Goal: Task Accomplishment & Management: Manage account settings

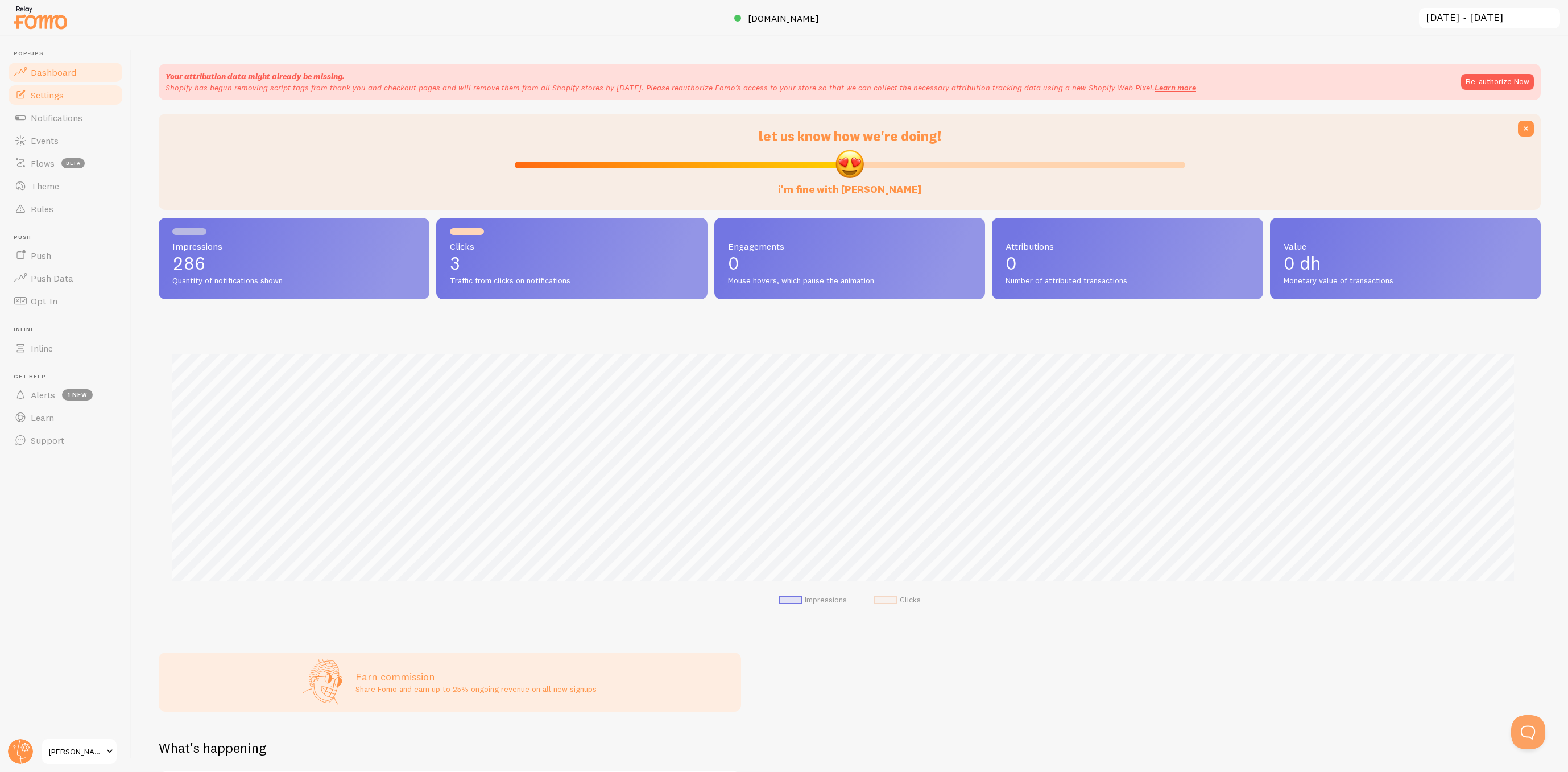
click at [69, 94] on link "Settings" at bounding box center [65, 94] width 117 height 23
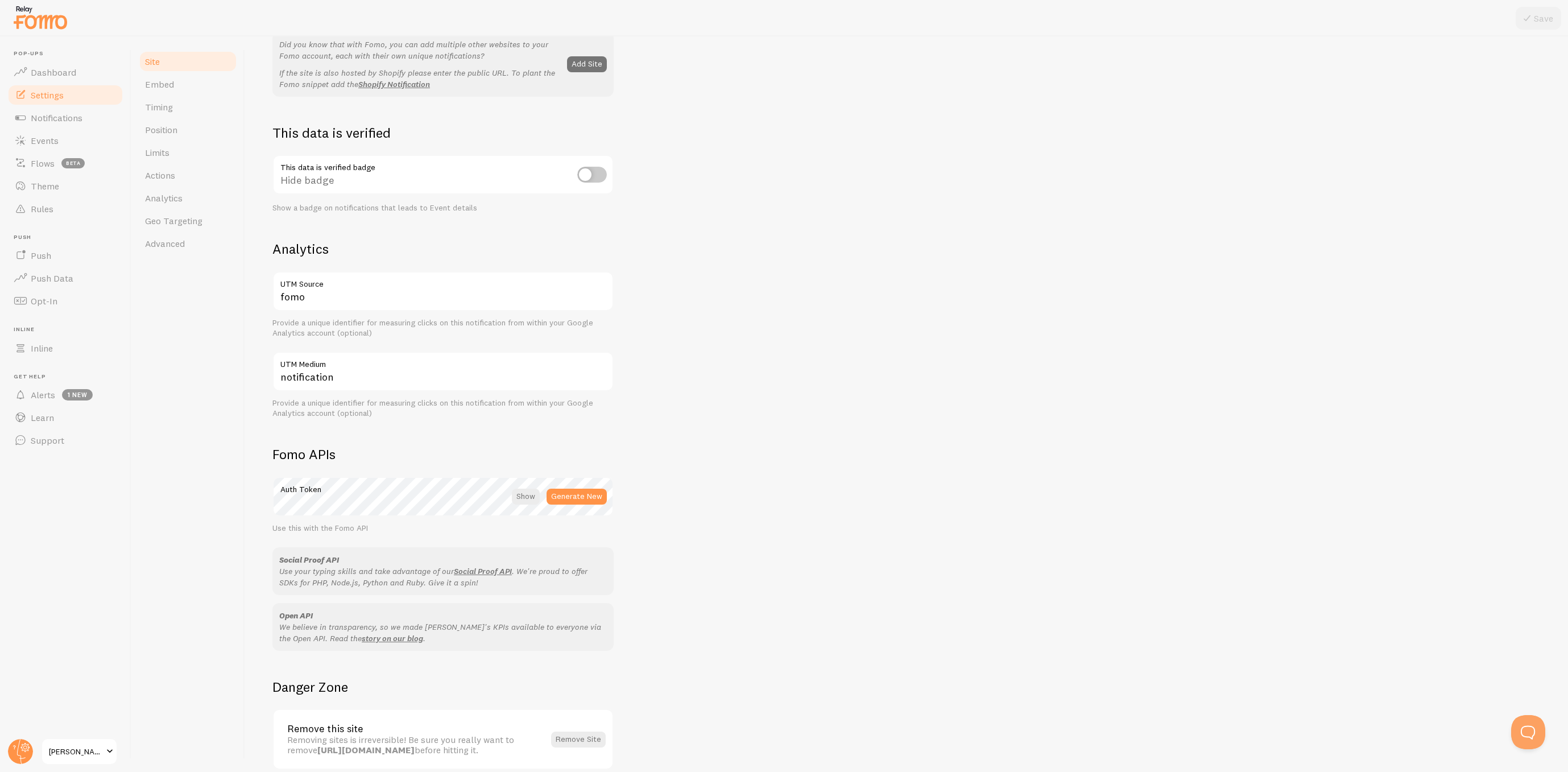
scroll to position [300, 0]
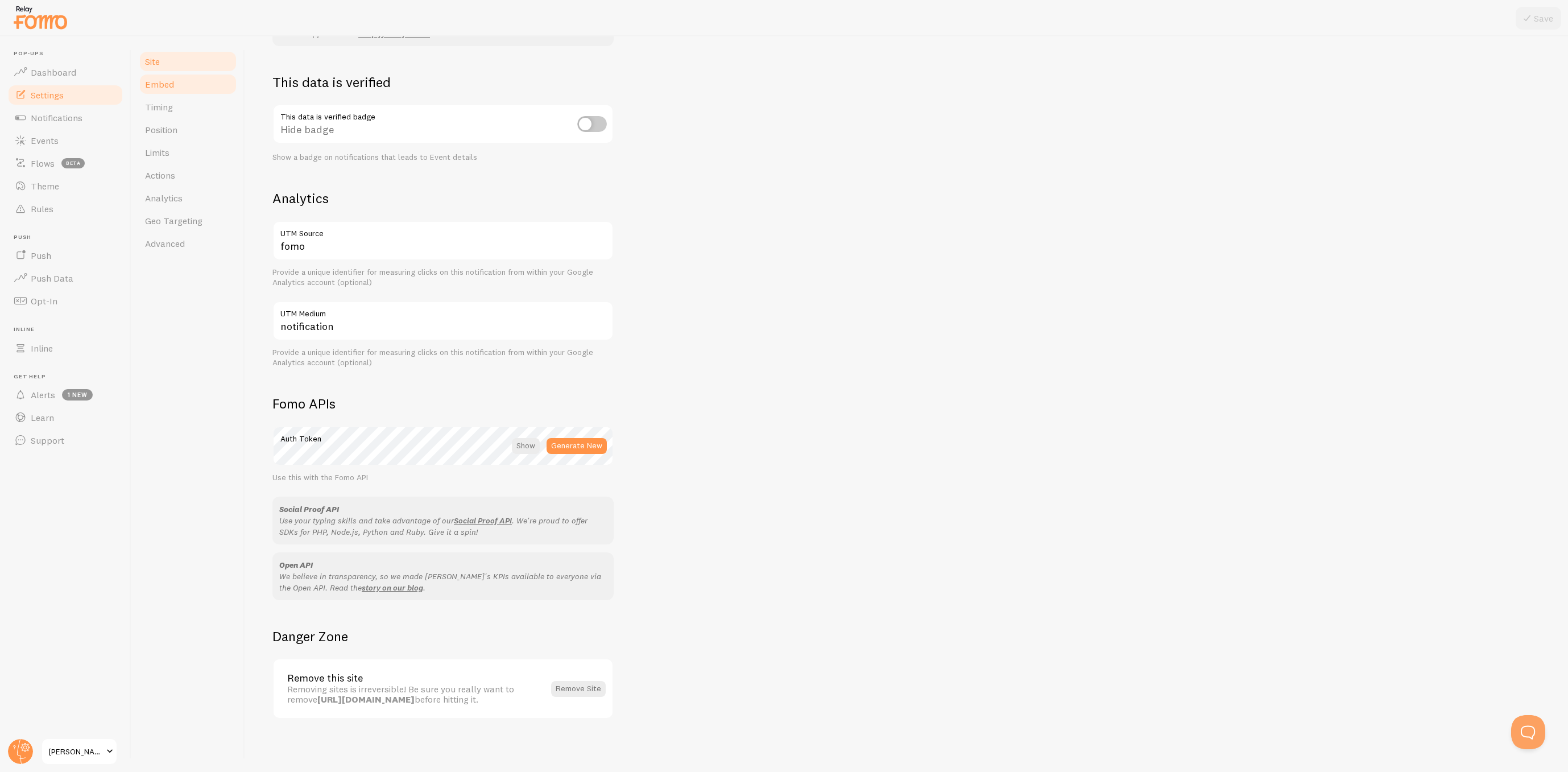
click at [194, 94] on link "Embed" at bounding box center [188, 84] width 100 height 23
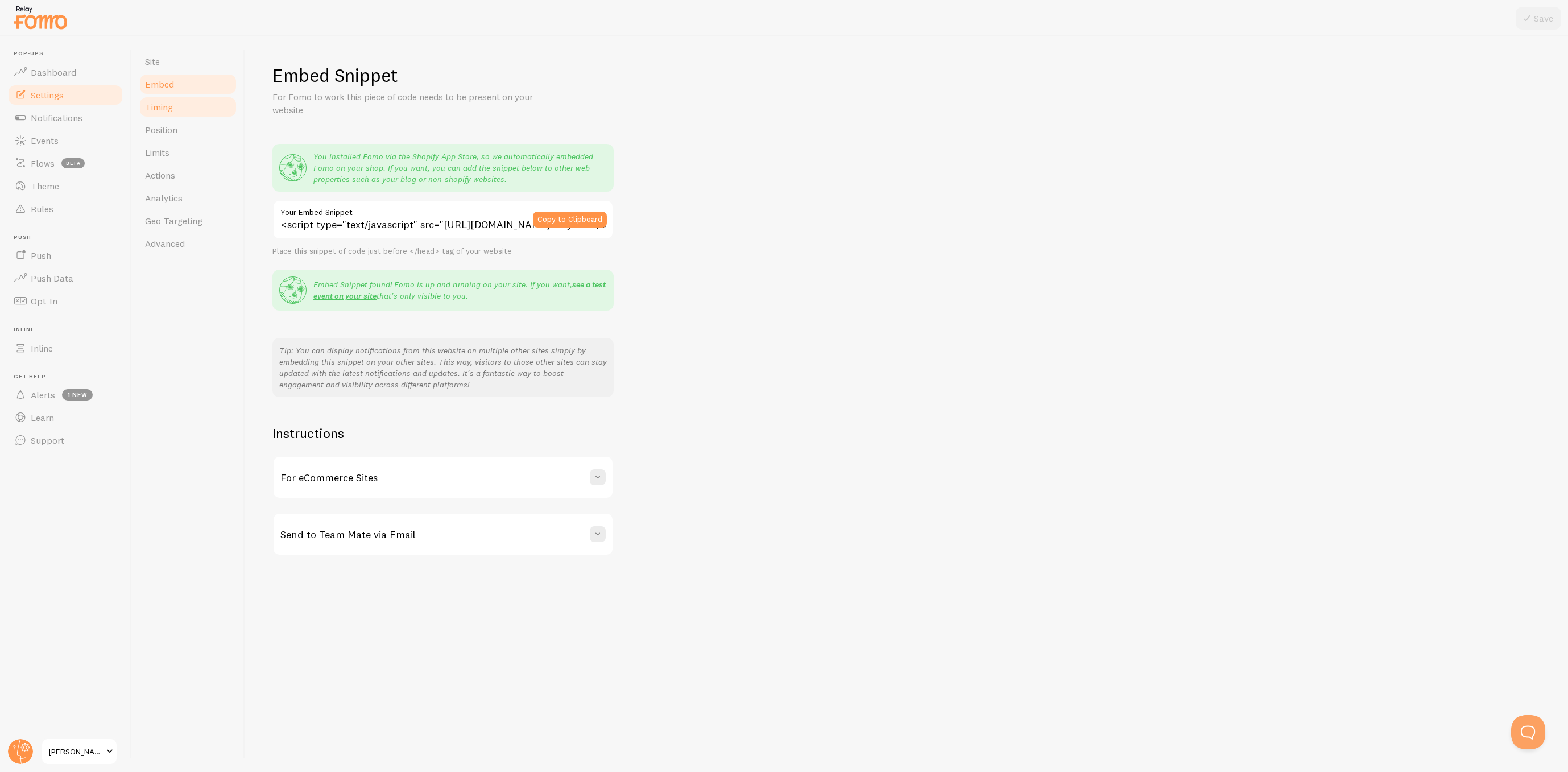
click at [192, 102] on link "Timing" at bounding box center [188, 107] width 100 height 23
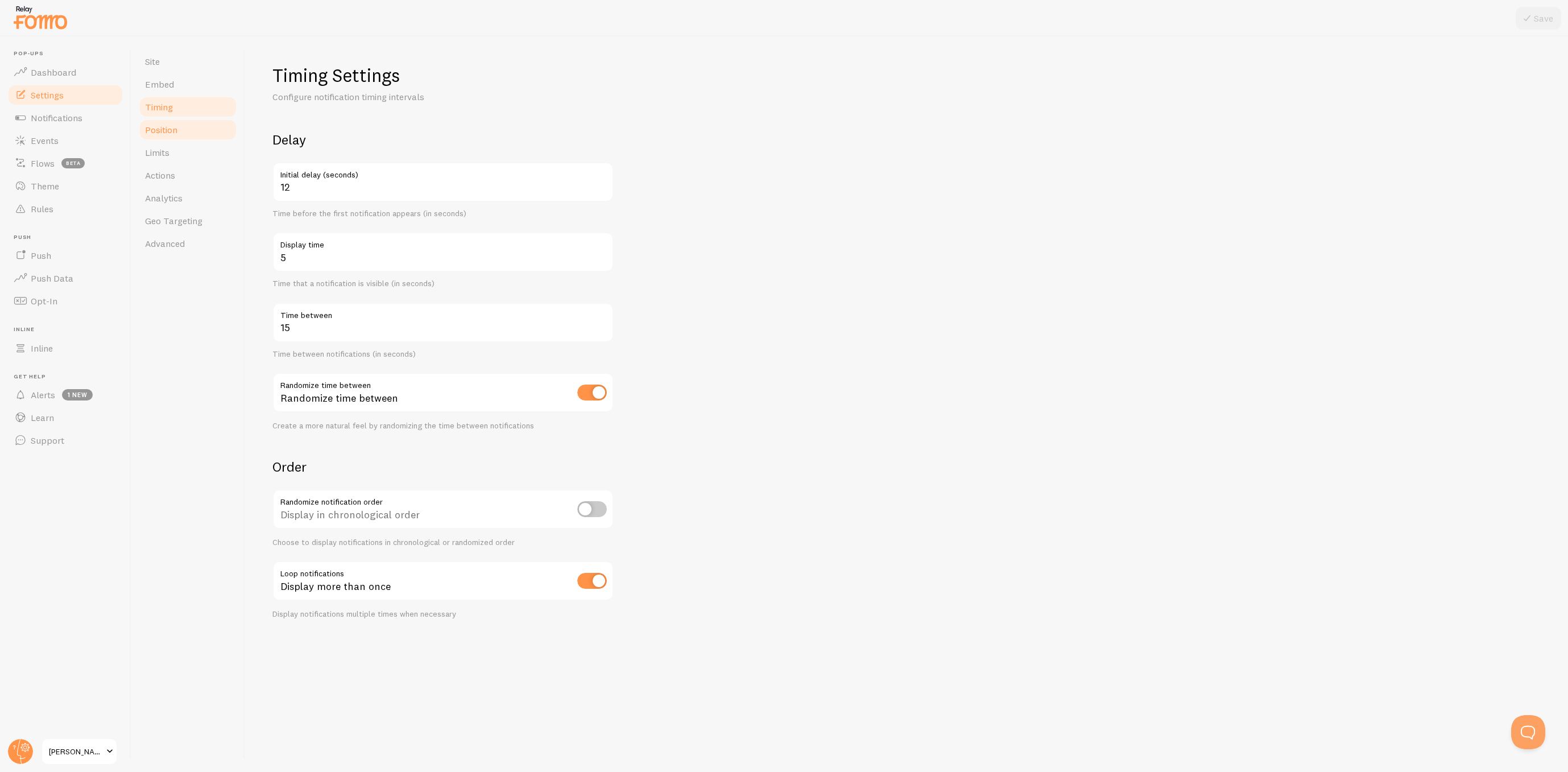
click at [198, 130] on link "Position" at bounding box center [188, 129] width 100 height 23
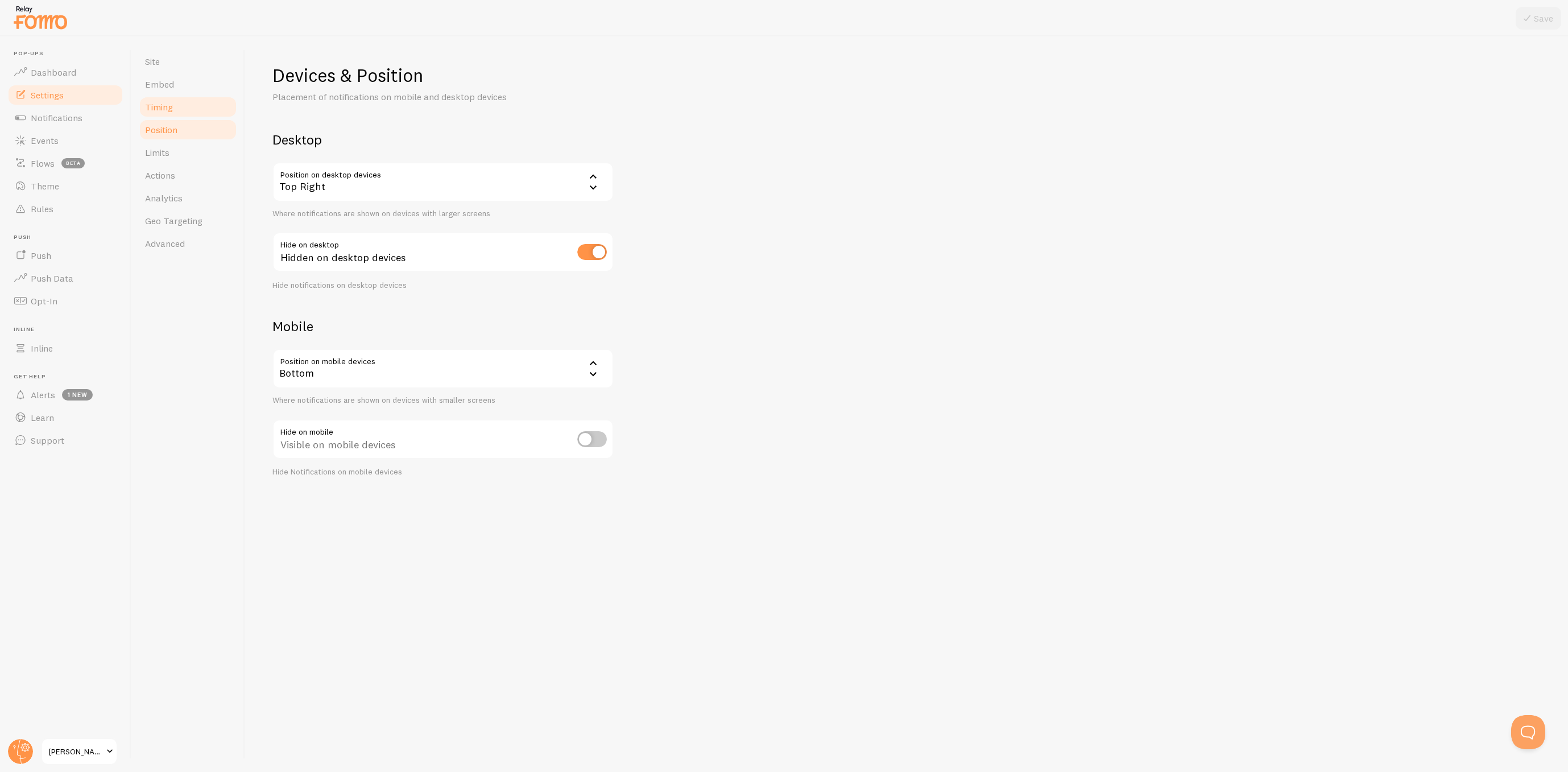
click at [200, 115] on link "Timing" at bounding box center [188, 107] width 100 height 23
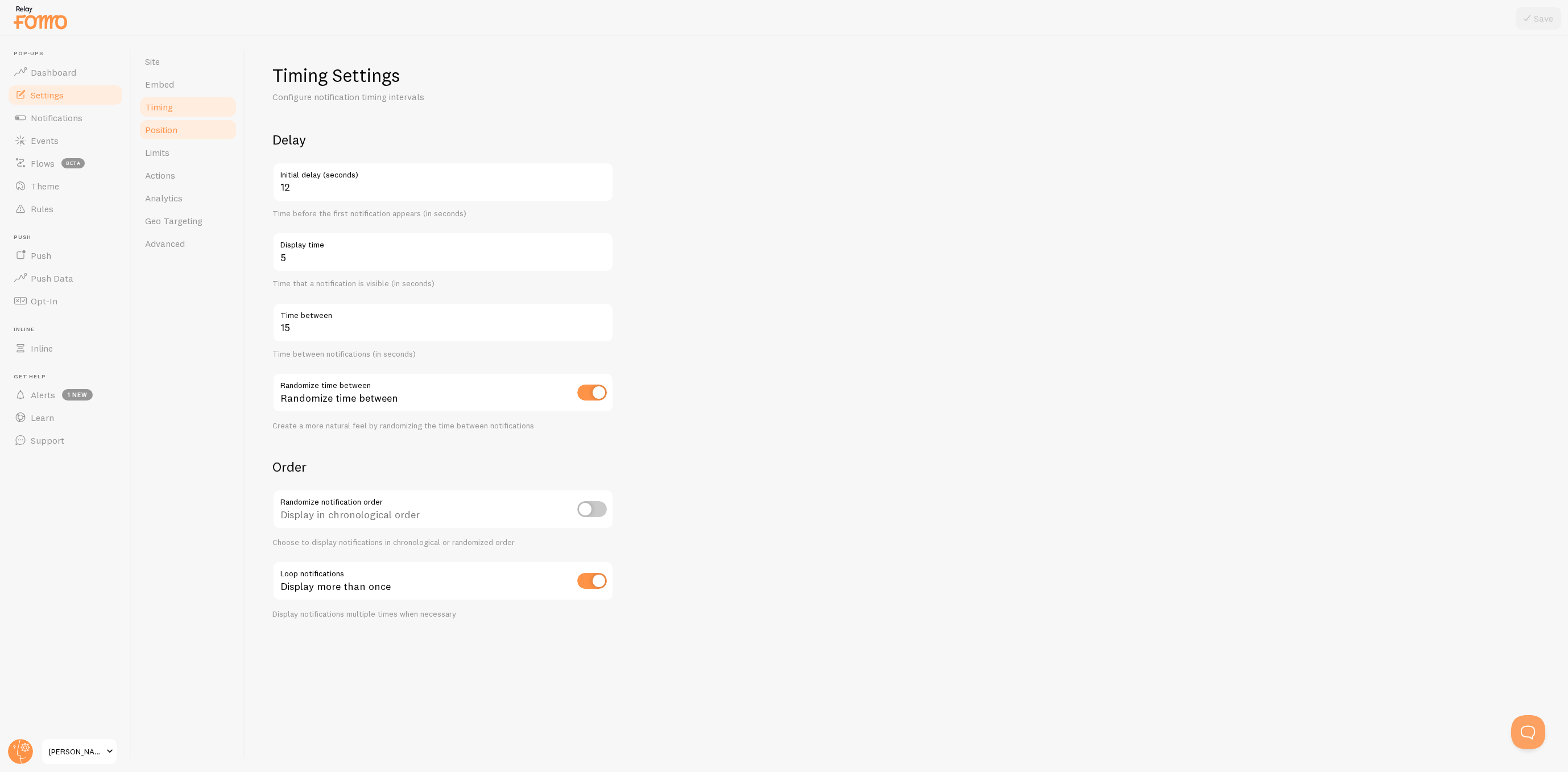
click at [200, 130] on link "Position" at bounding box center [188, 129] width 100 height 23
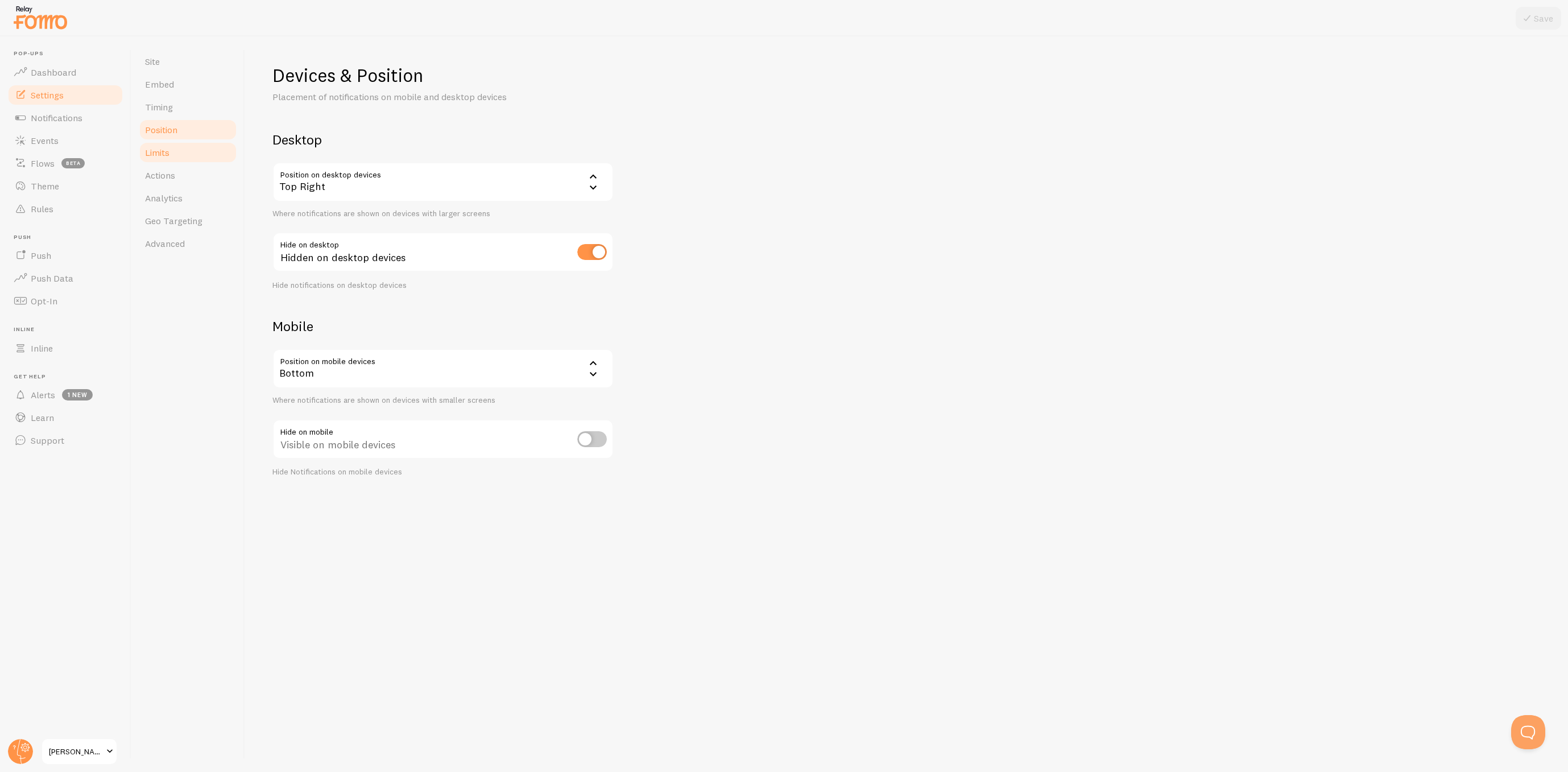
click at [201, 149] on link "Limits" at bounding box center [188, 152] width 100 height 23
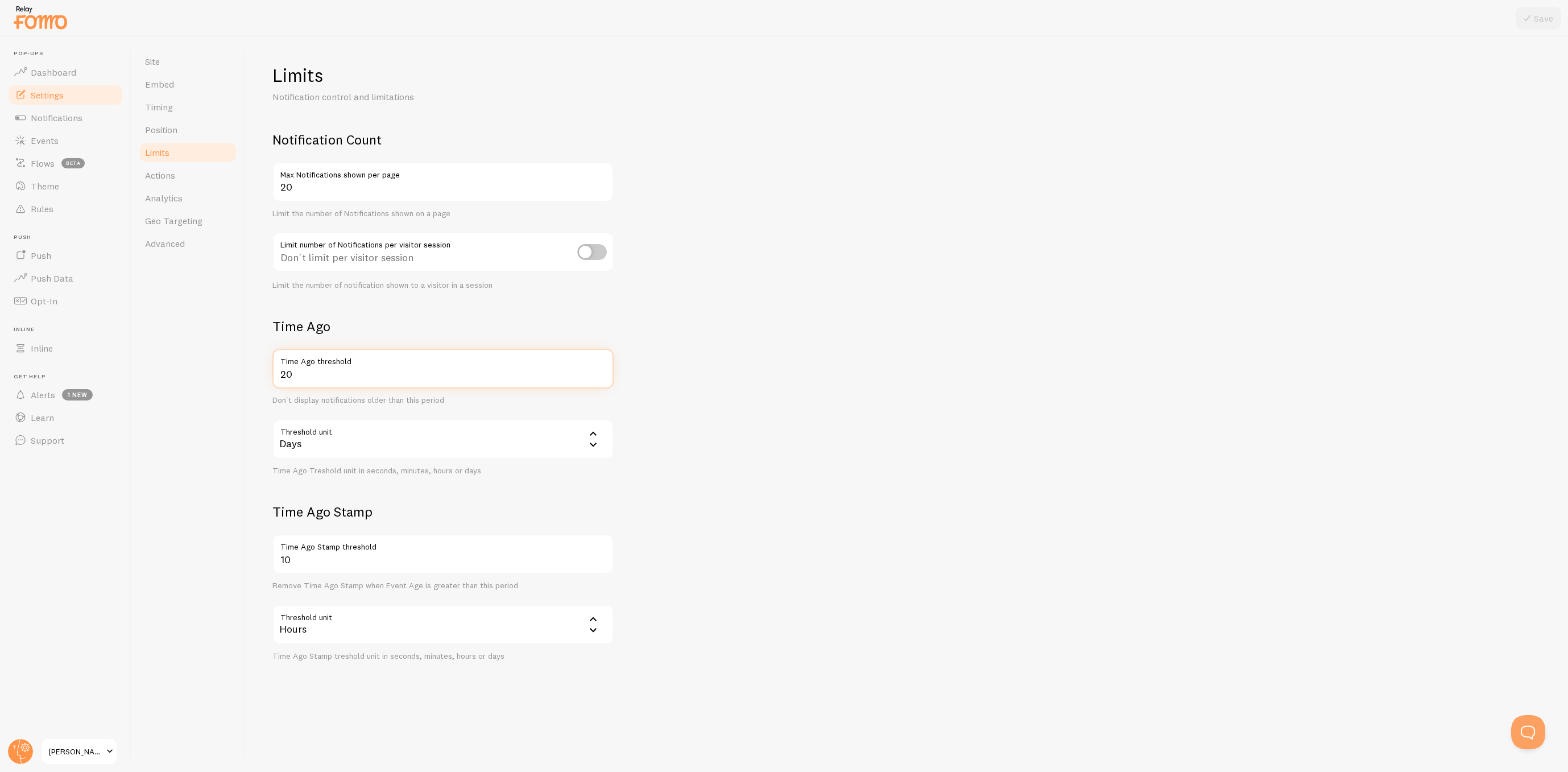
click at [328, 382] on input "20" at bounding box center [443, 368] width 341 height 40
drag, startPoint x: 546, startPoint y: 376, endPoint x: 266, endPoint y: 376, distance: 280.0
click at [266, 376] on div "Limits Notification control and limitations Notification Count 20 Max Notificat…" at bounding box center [906, 404] width 1323 height 735
type input "6"
type input "1"
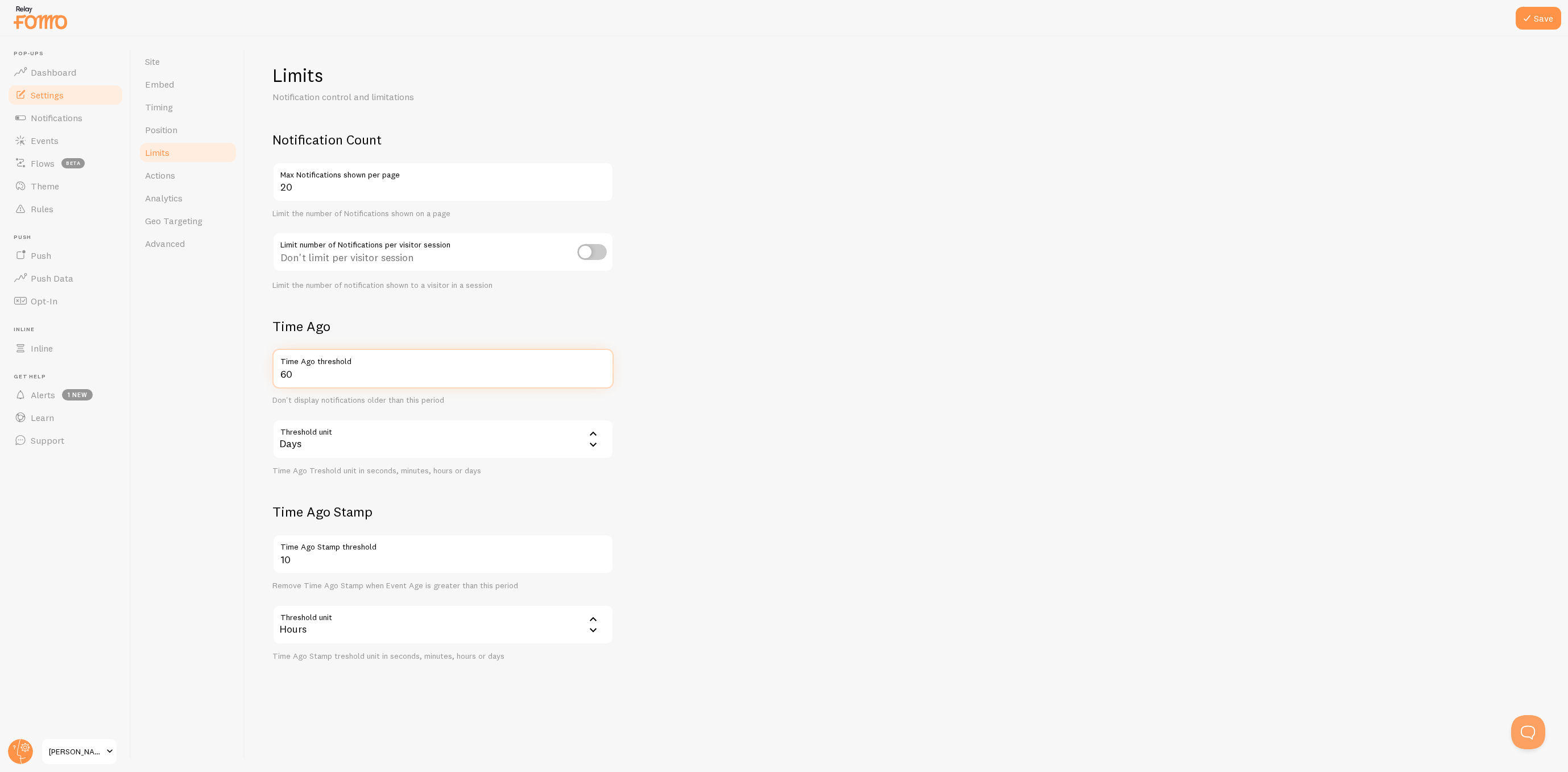
type input "60"
click at [800, 346] on form "Notification Count 20 Max Notifications shown per page Limit the number of Noti…" at bounding box center [907, 396] width 1269 height 530
click at [1536, 21] on button "Save" at bounding box center [1538, 18] width 46 height 23
click at [72, 118] on span "Notifications" at bounding box center [56, 118] width 52 height 12
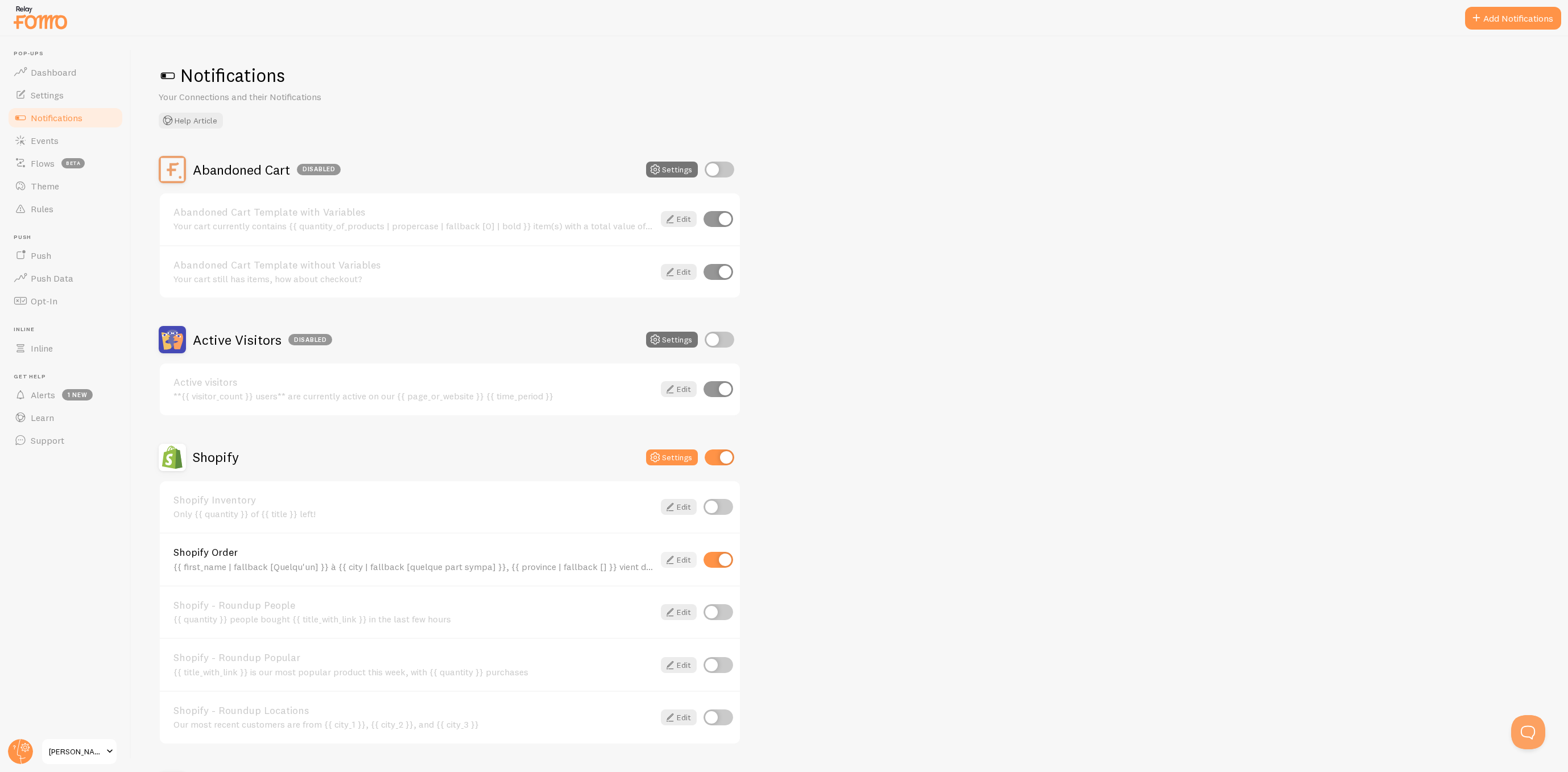
click at [678, 561] on link "Edit" at bounding box center [679, 560] width 36 height 16
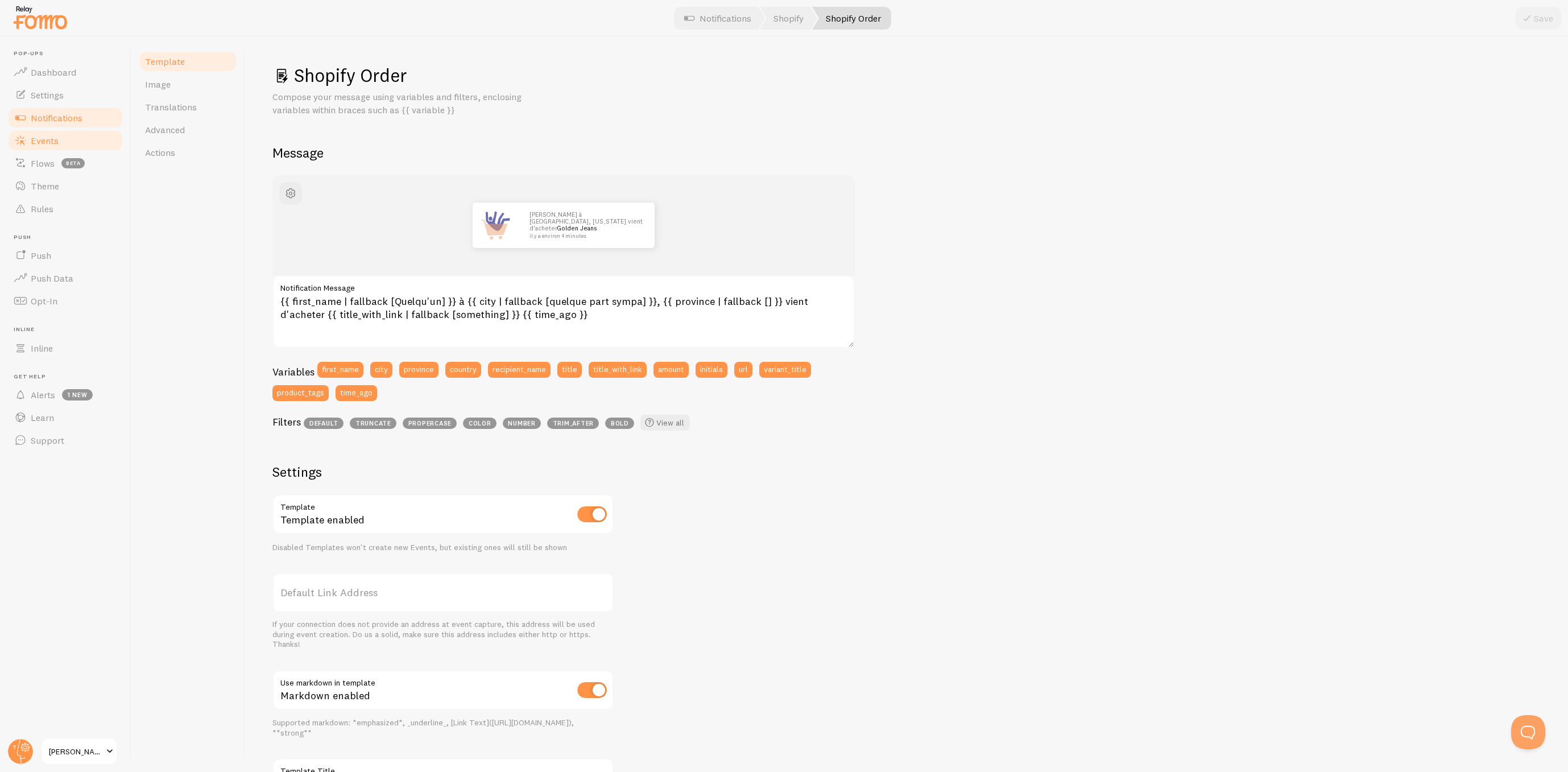
click at [61, 142] on link "Events" at bounding box center [65, 140] width 117 height 23
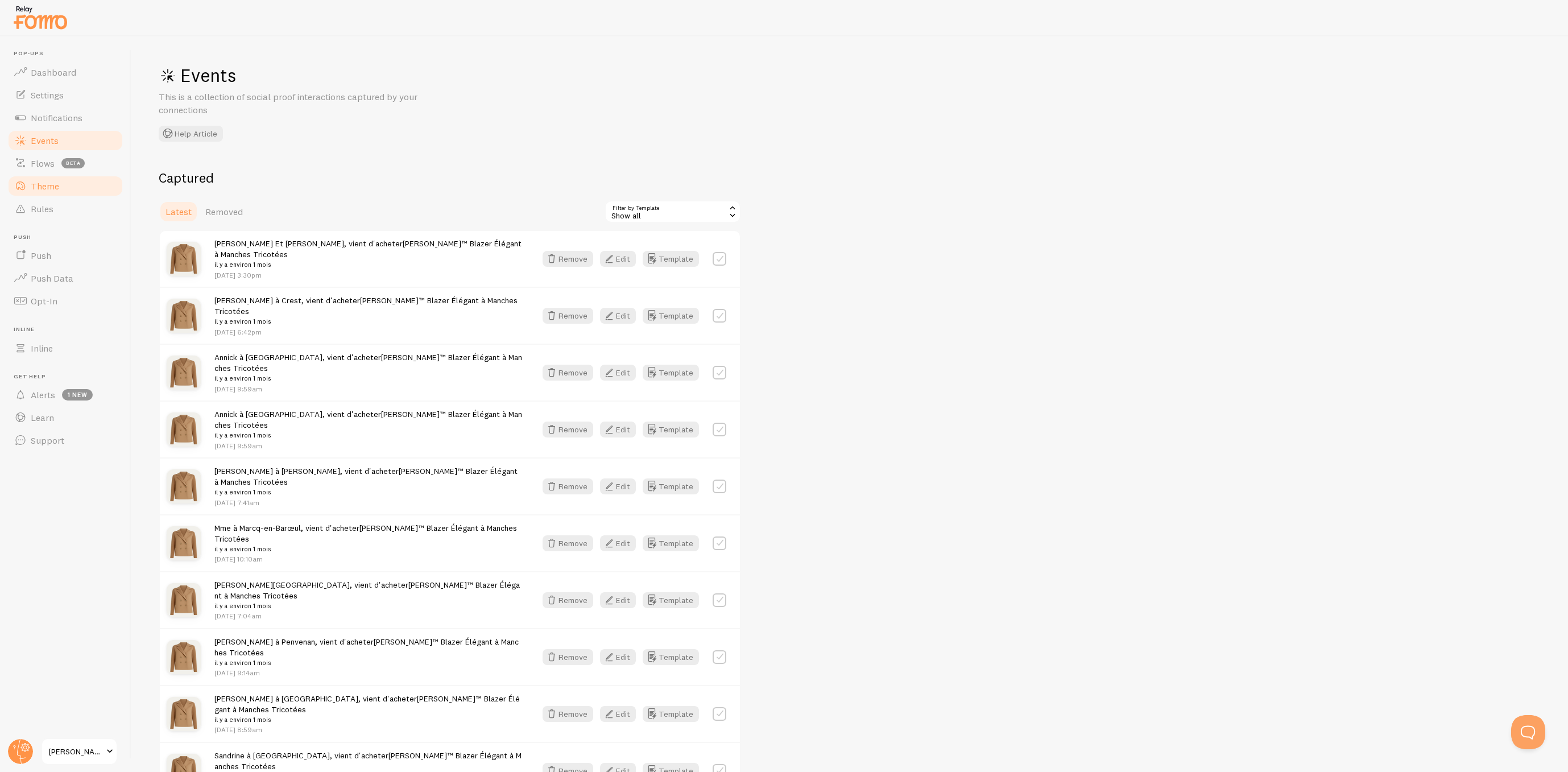
click at [65, 184] on link "Theme" at bounding box center [65, 186] width 117 height 23
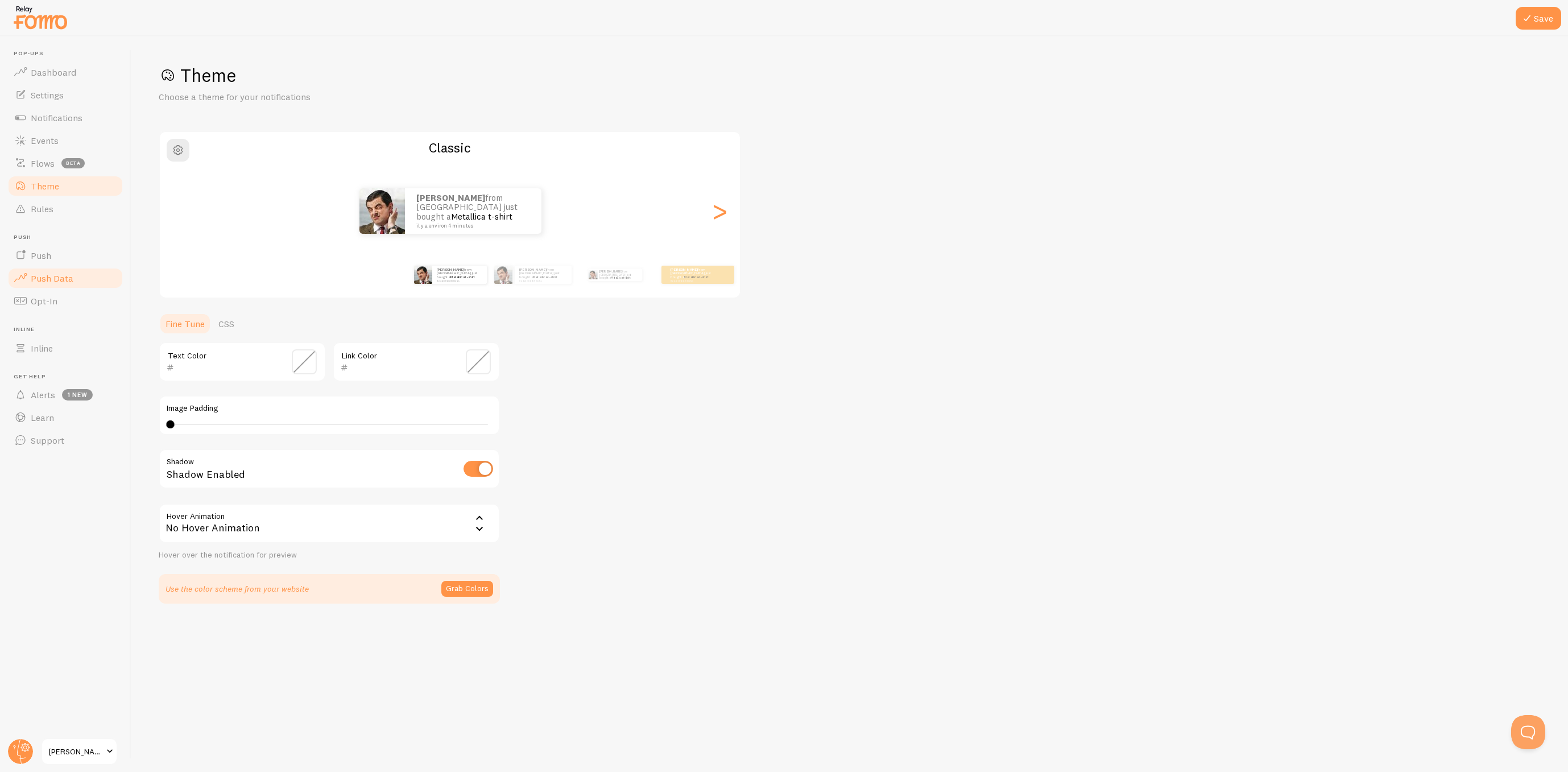
click at [87, 270] on link "Push Data" at bounding box center [65, 278] width 117 height 23
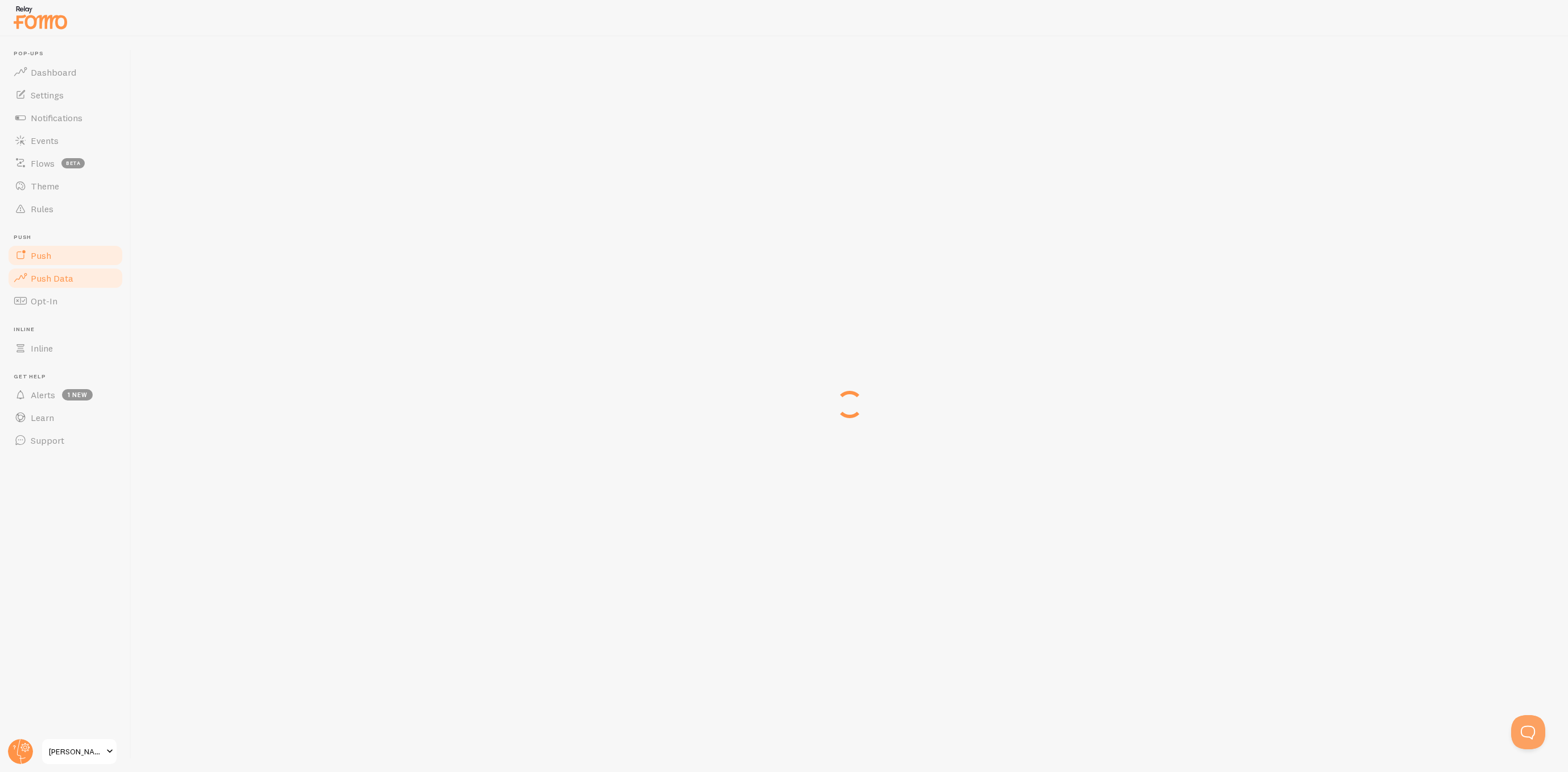
click at [87, 247] on link "Push" at bounding box center [65, 255] width 117 height 23
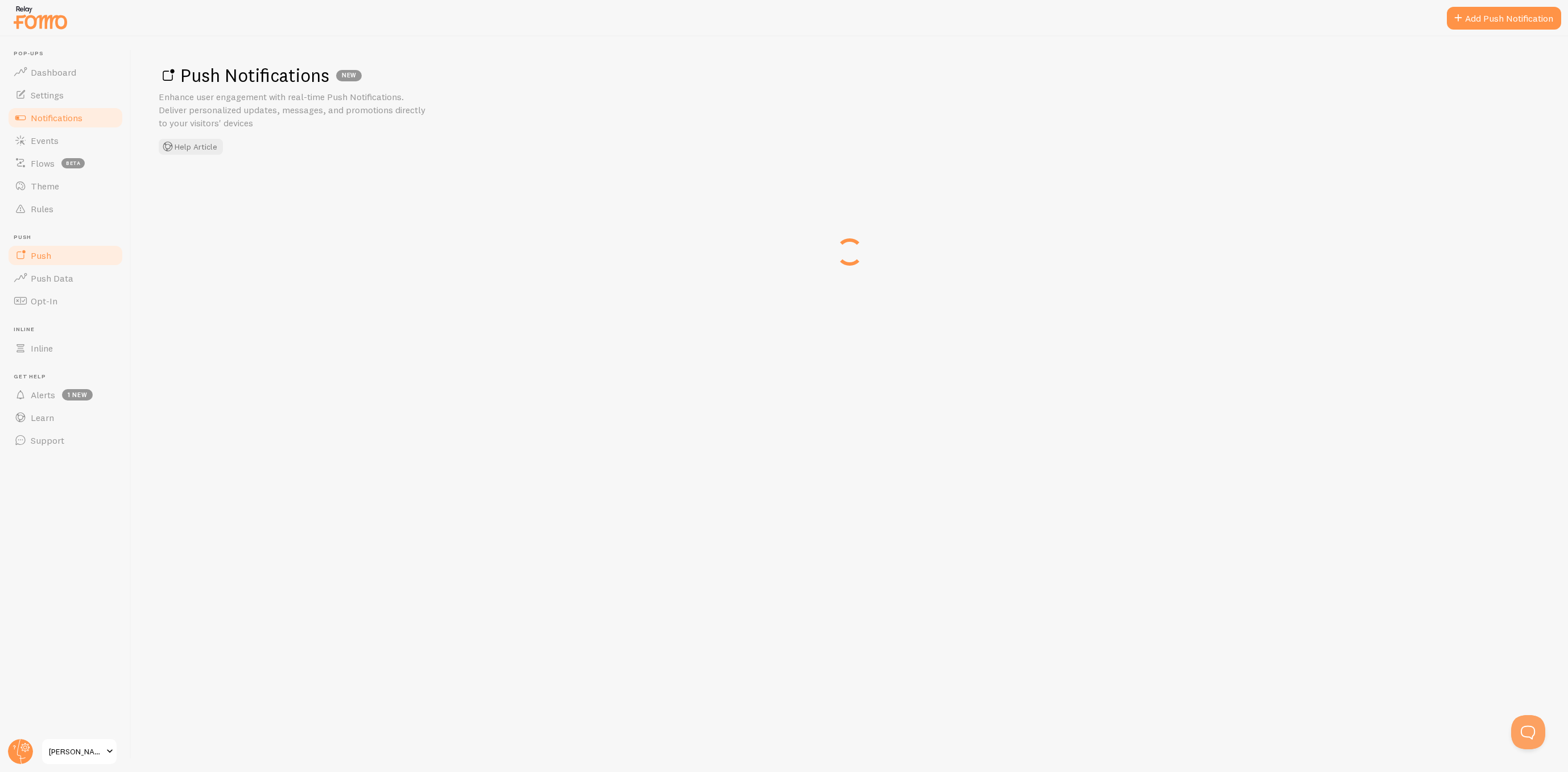
click at [87, 114] on link "Notifications" at bounding box center [65, 118] width 117 height 23
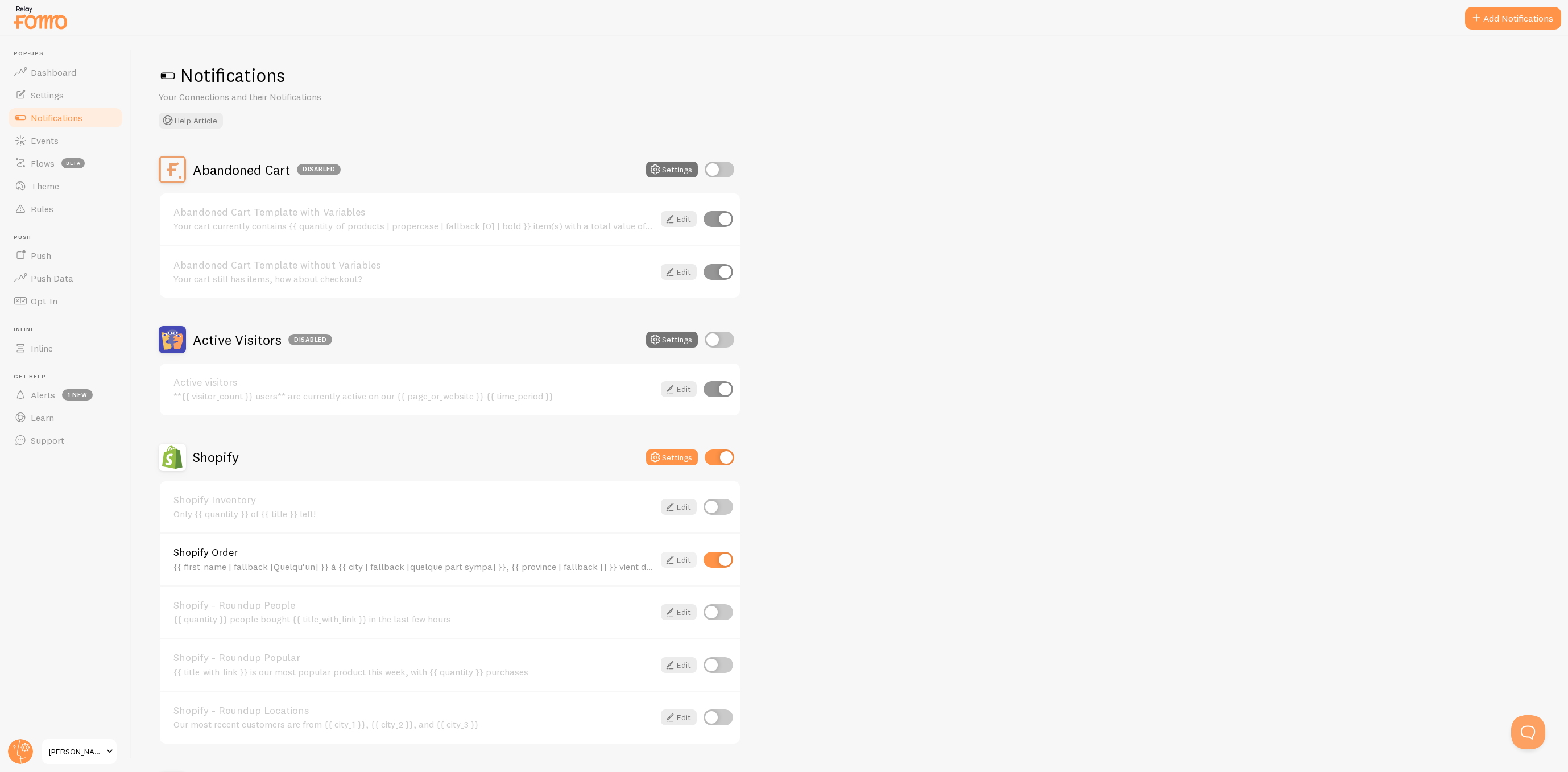
click at [670, 553] on icon at bounding box center [670, 560] width 13 height 13
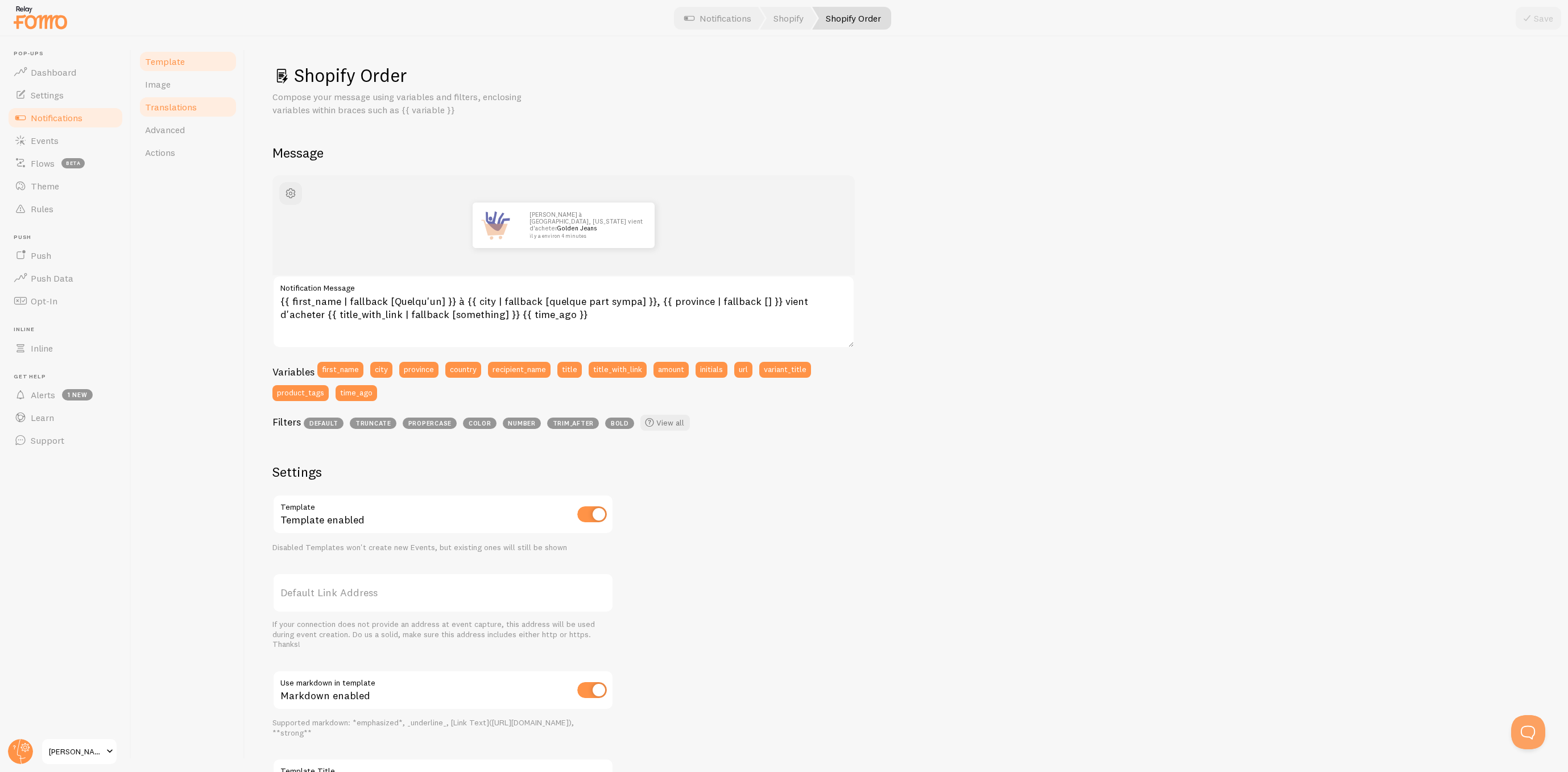
click at [208, 96] on link "Translations" at bounding box center [188, 107] width 100 height 23
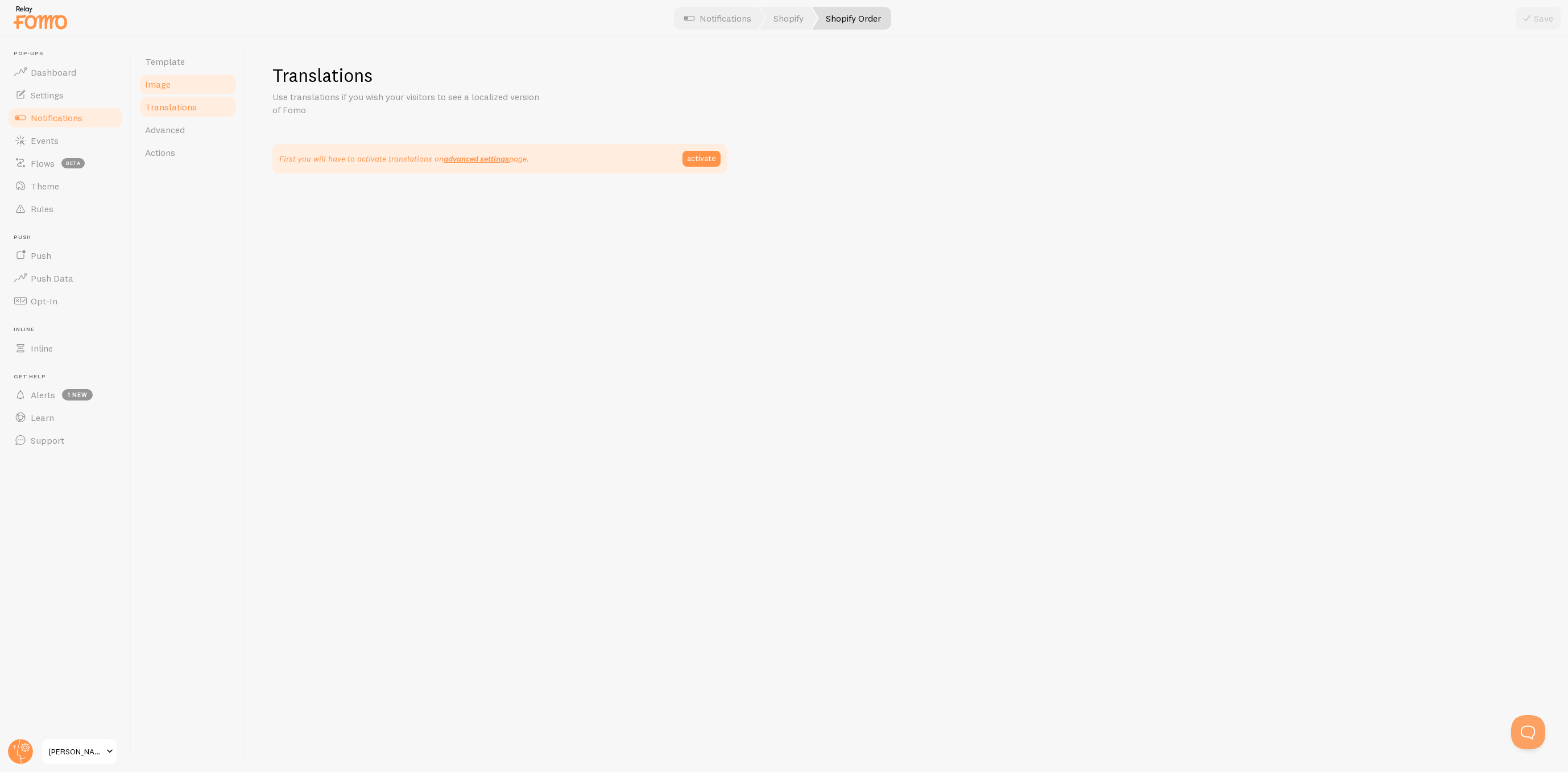
click at [197, 82] on link "Image" at bounding box center [188, 84] width 100 height 23
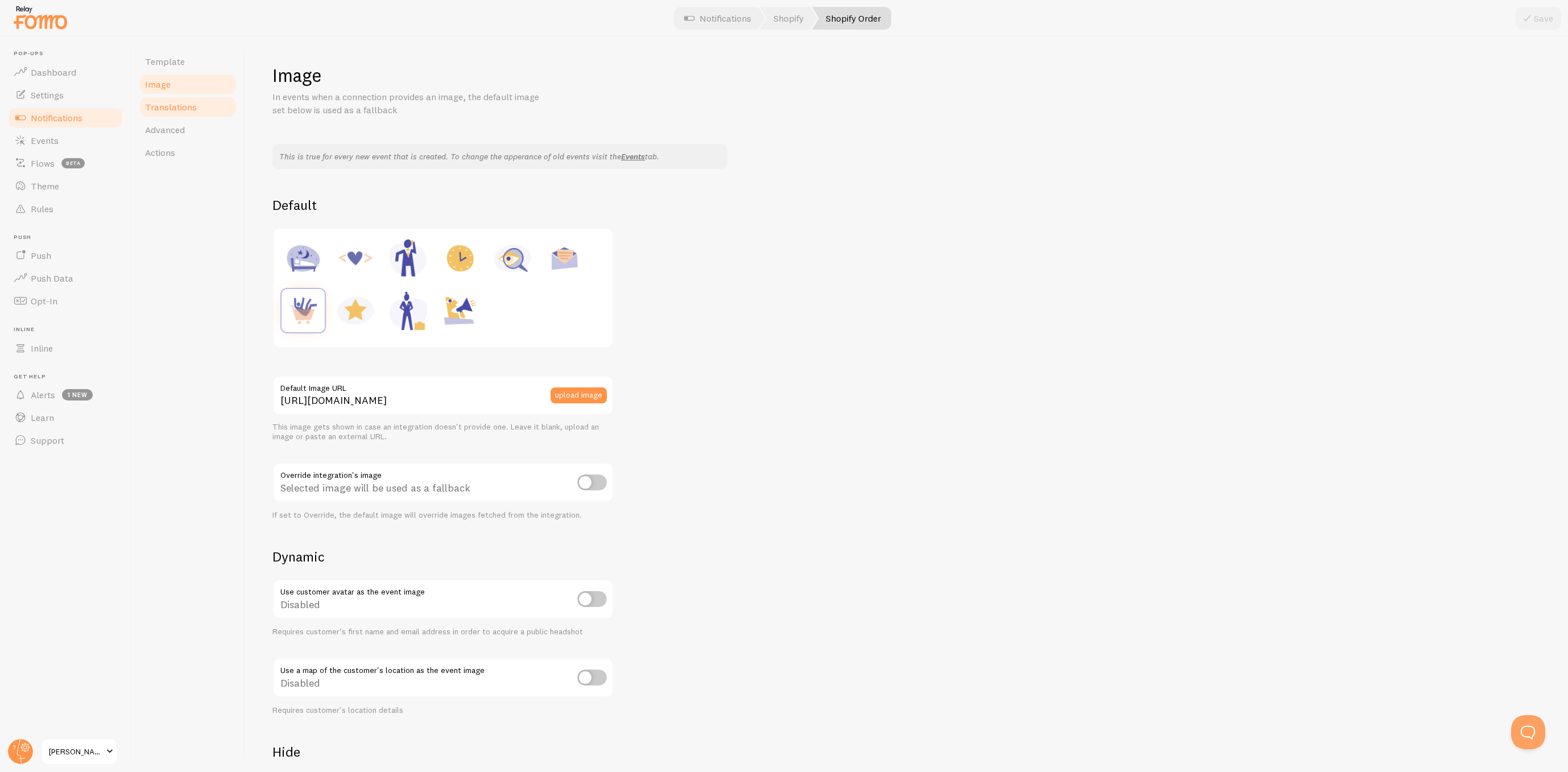
click at [195, 99] on link "Translations" at bounding box center [188, 107] width 100 height 23
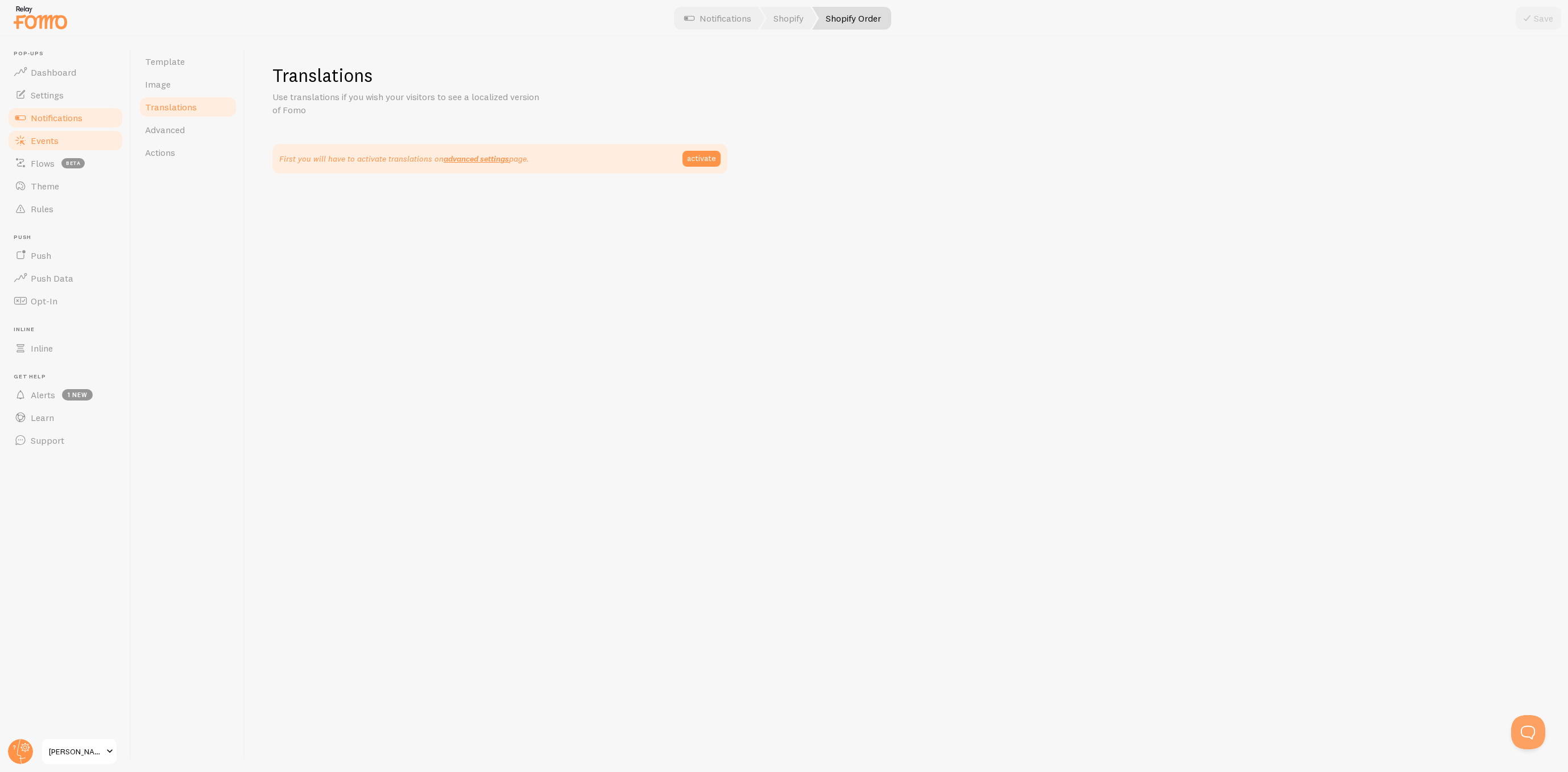
click at [80, 142] on link "Events" at bounding box center [65, 140] width 117 height 23
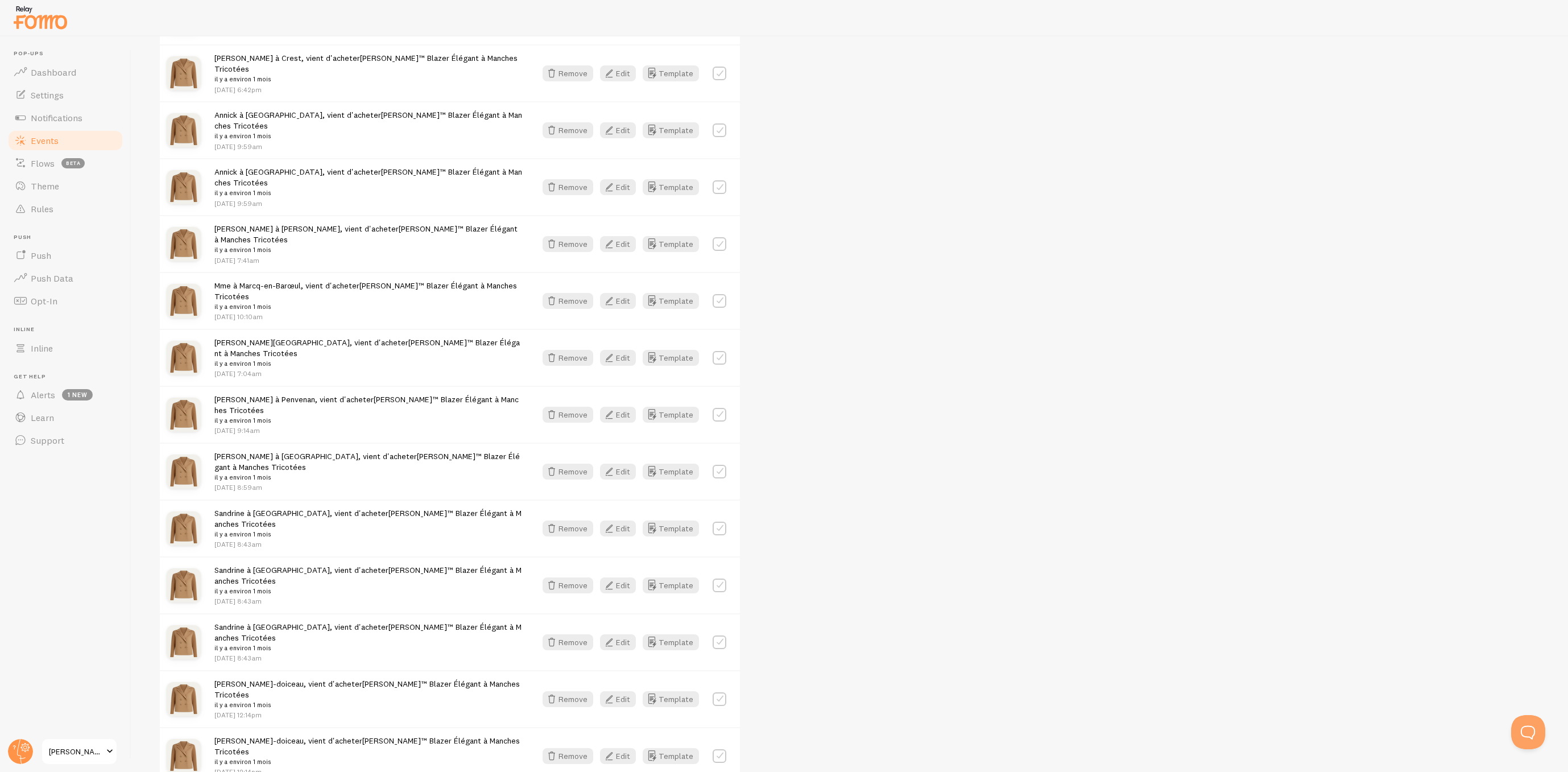
scroll to position [256, 0]
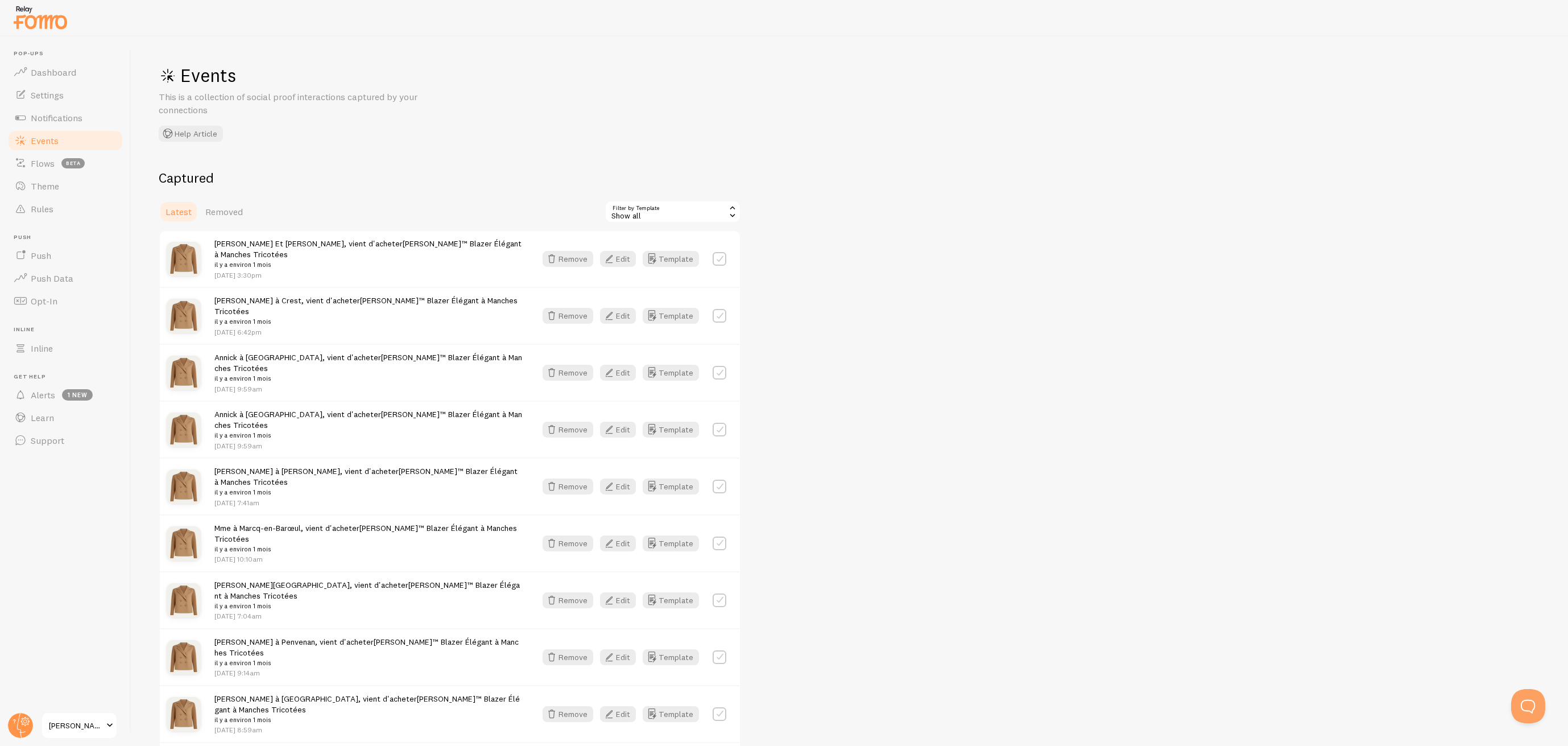
click at [243, 202] on link "Removed" at bounding box center [224, 211] width 51 height 23
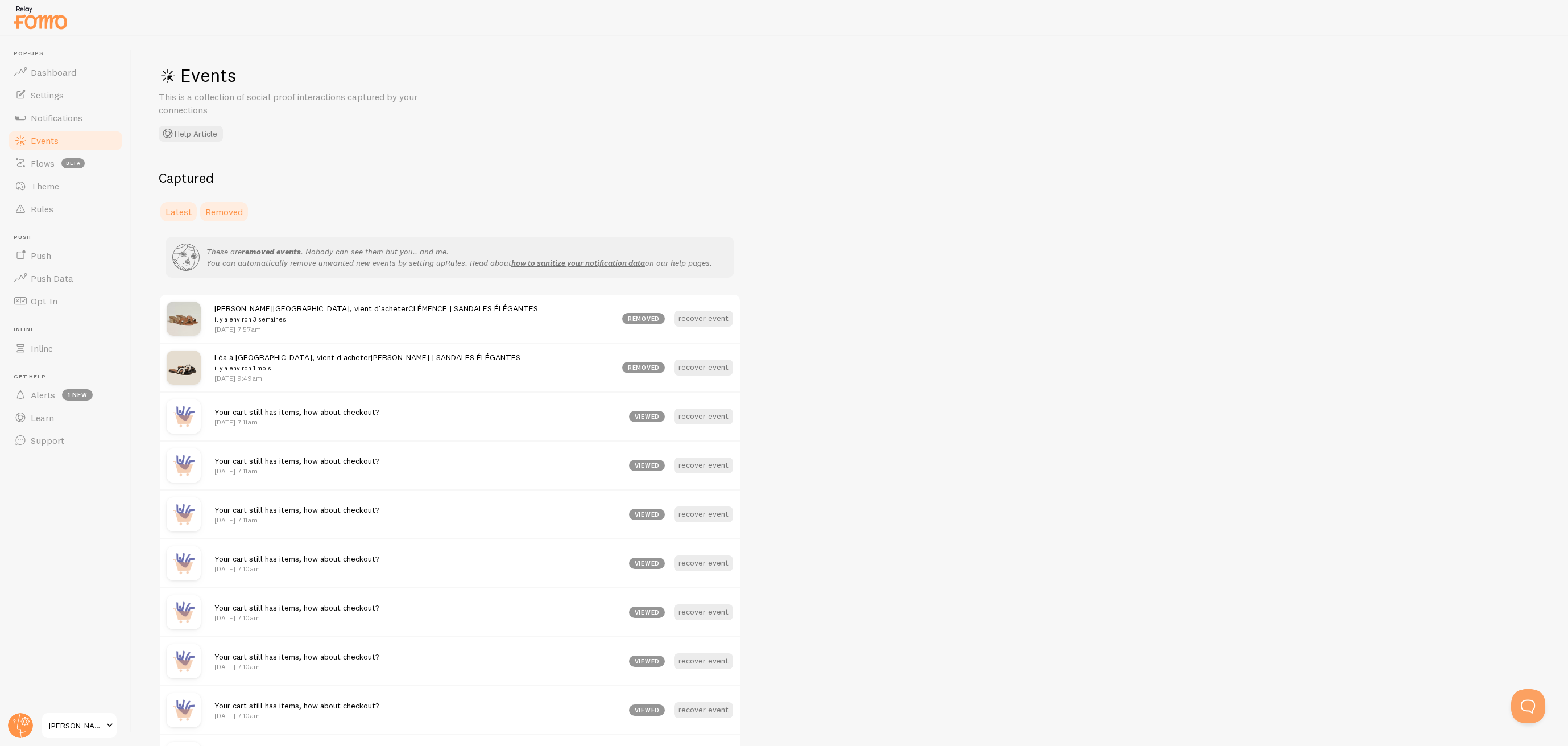
click at [166, 200] on link "Latest" at bounding box center [178, 211] width 40 height 23
